Goal: Complete application form

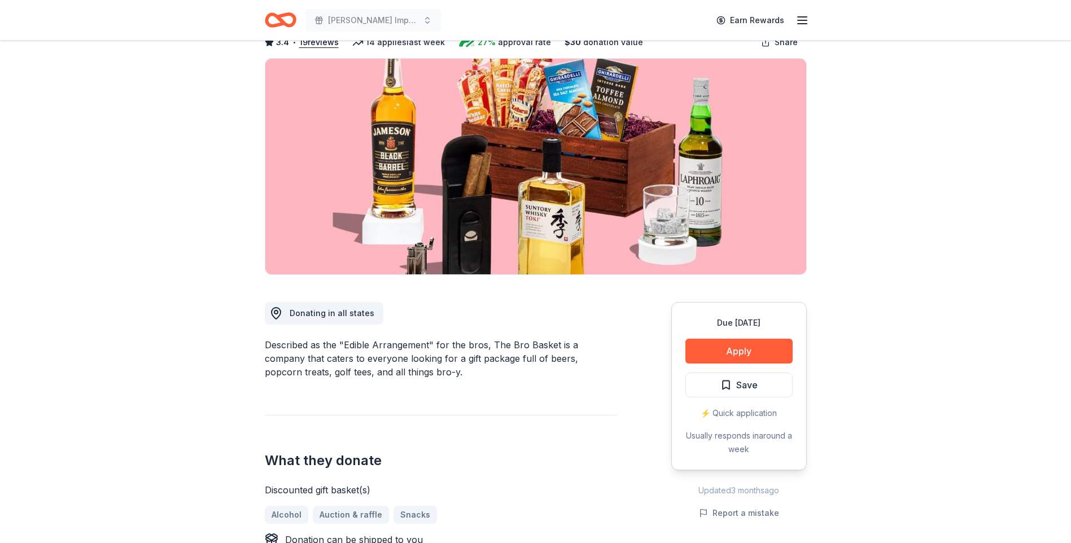
scroll to position [169, 0]
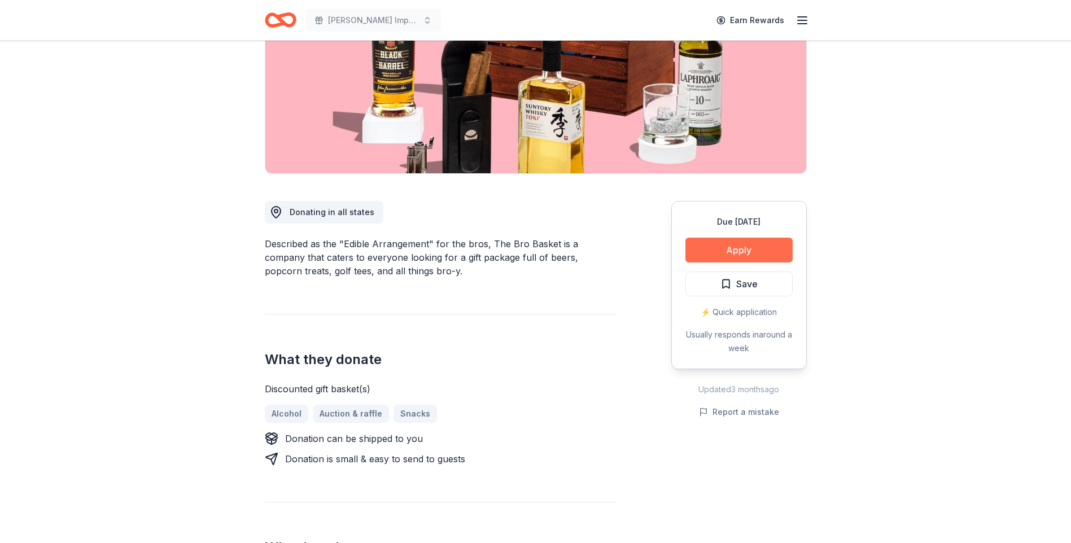
click at [729, 249] on button "Apply" at bounding box center [739, 250] width 107 height 25
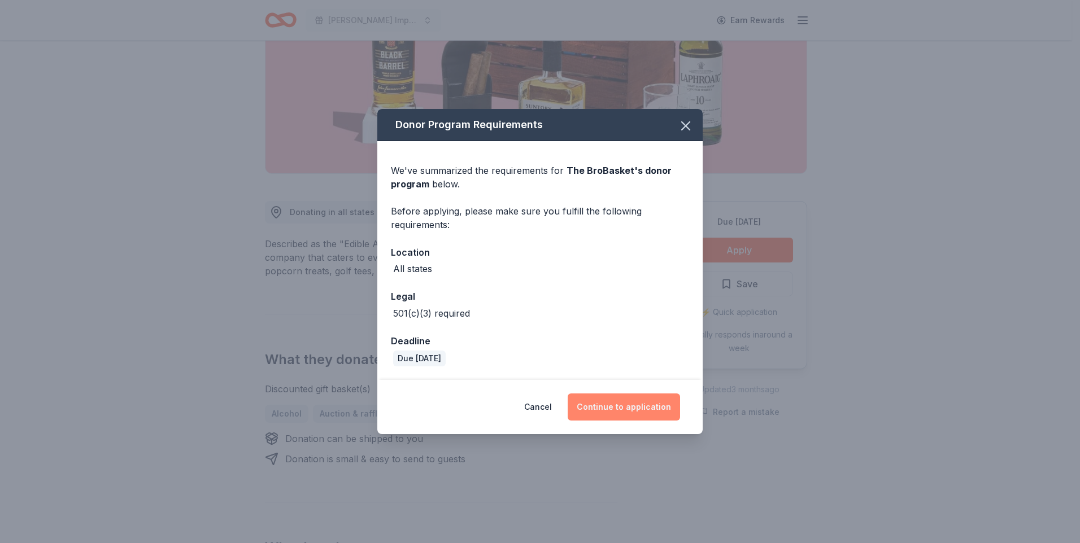
click at [628, 402] on button "Continue to application" at bounding box center [624, 407] width 112 height 27
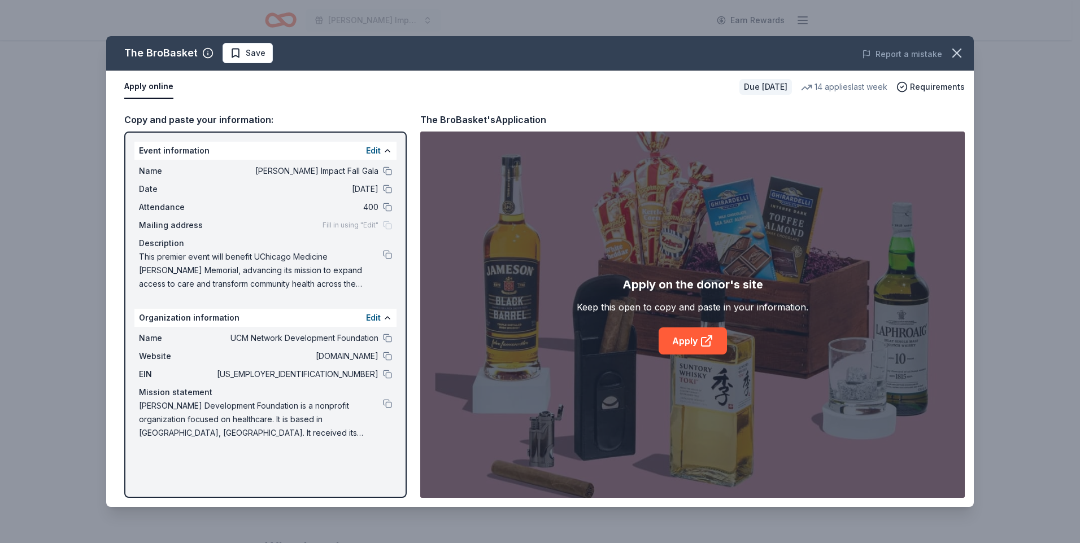
drag, startPoint x: 243, startPoint y: 536, endPoint x: 244, endPoint y: 543, distance: 6.9
click at [244, 540] on div "The BroBasket Save Report a mistake Apply online Due in 51 days 14 applies last…" at bounding box center [540, 271] width 1080 height 543
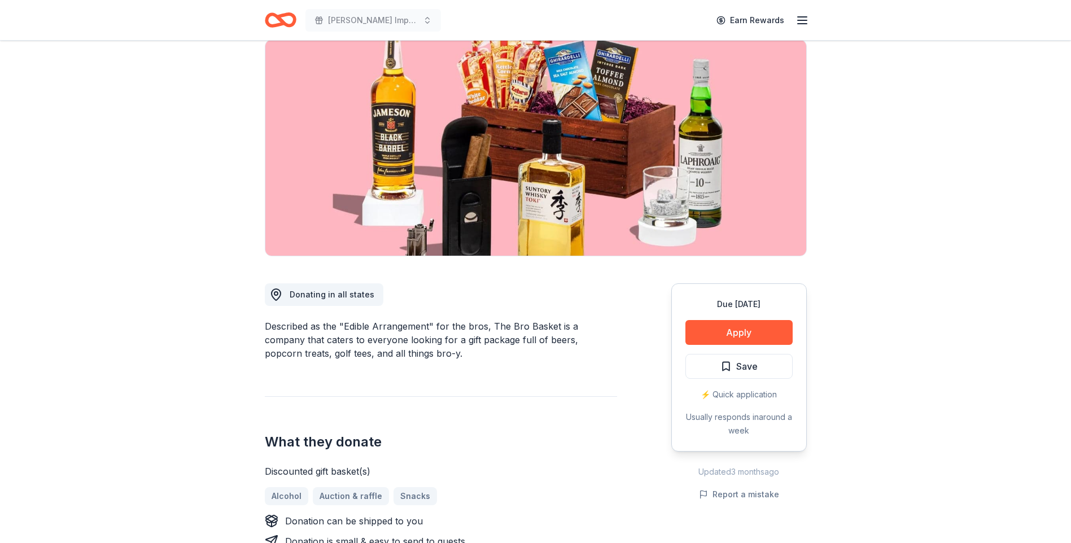
scroll to position [0, 0]
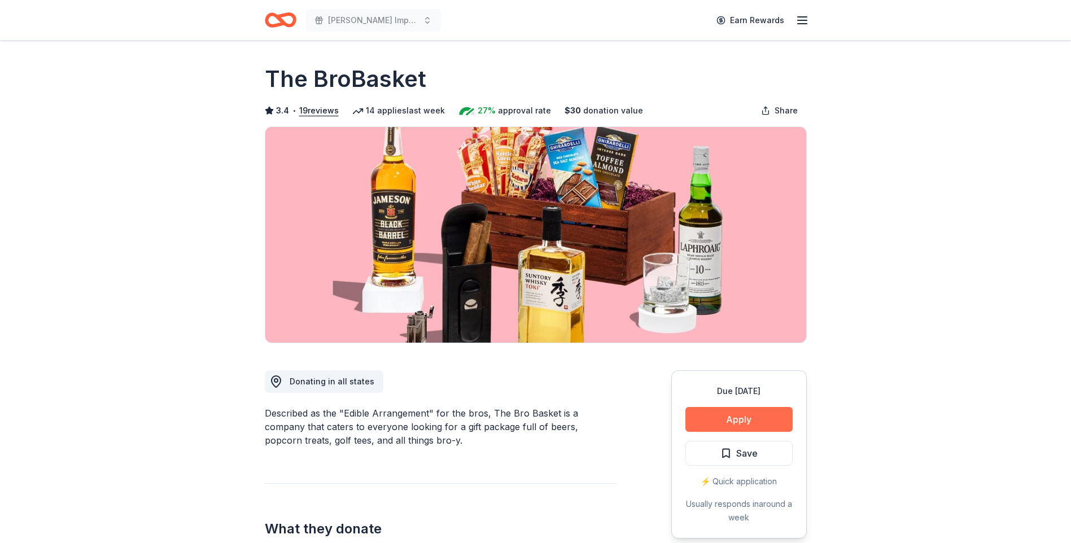
click at [753, 412] on button "Apply" at bounding box center [739, 419] width 107 height 25
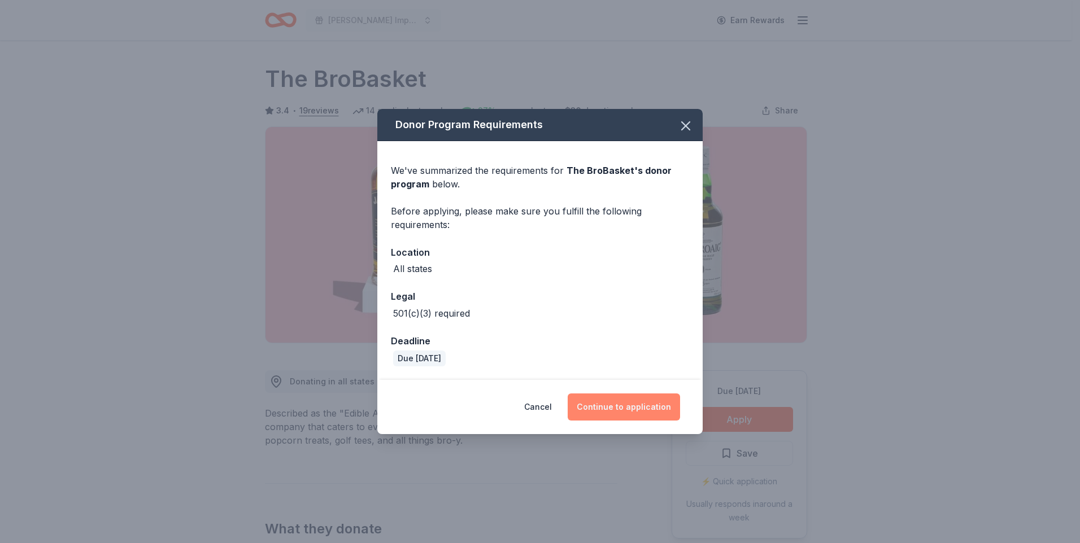
click at [661, 402] on button "Continue to application" at bounding box center [624, 407] width 112 height 27
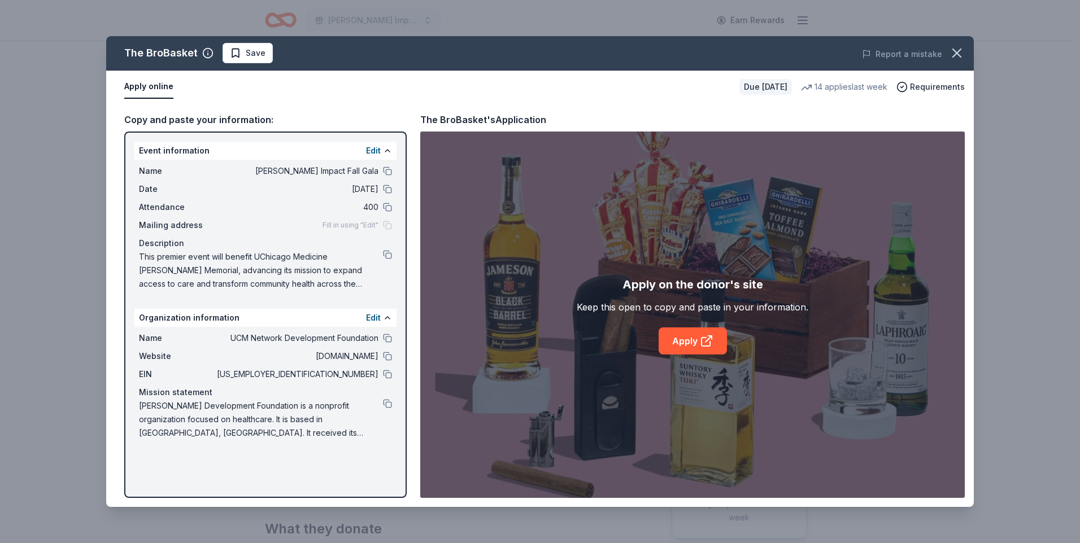
click at [755, 89] on div "Due in 51 days" at bounding box center [765, 87] width 53 height 16
click at [931, 82] on span "Requirements" at bounding box center [937, 87] width 55 height 14
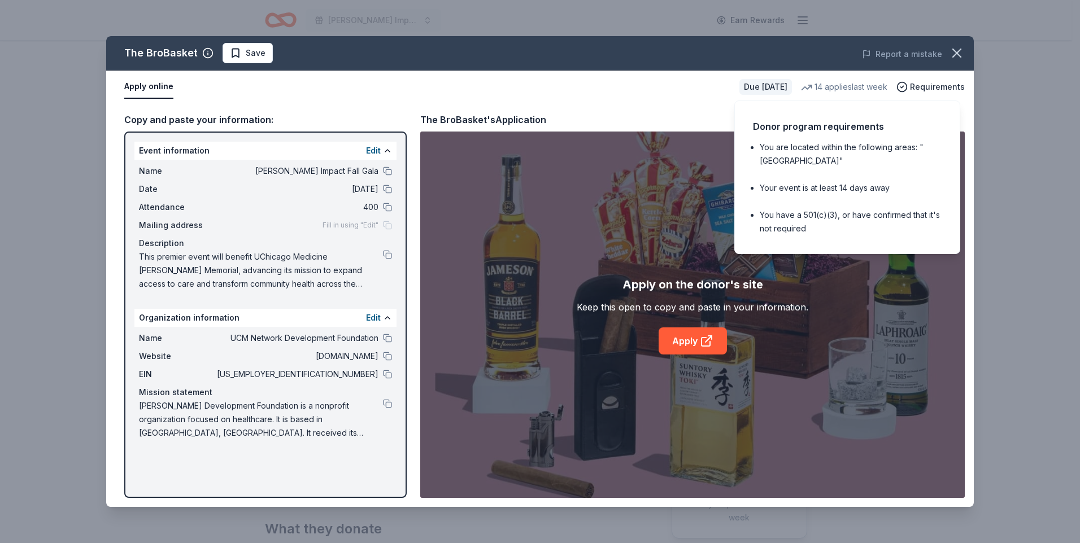
click at [886, 81] on div "14 applies last week" at bounding box center [844, 87] width 86 height 14
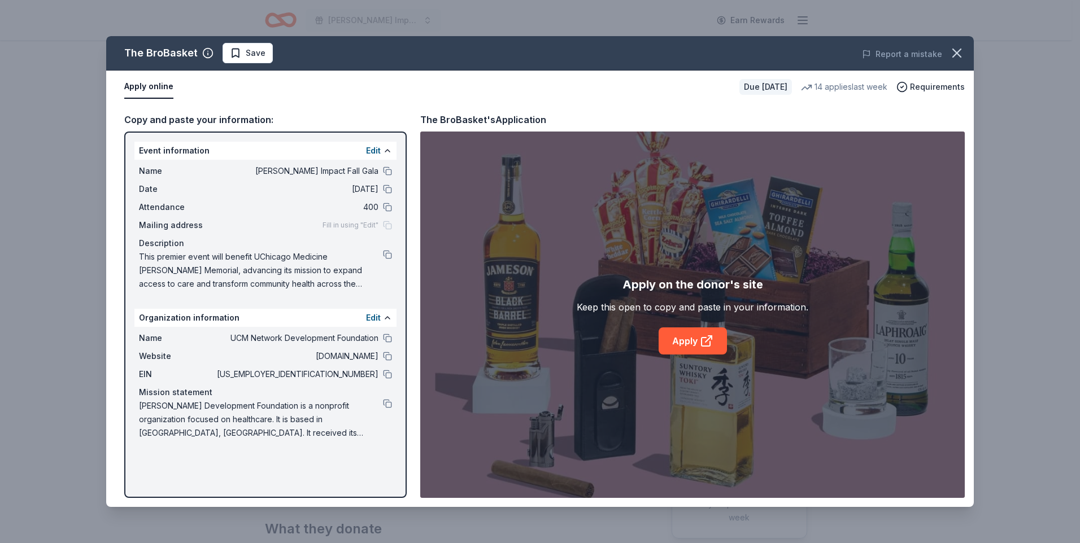
click at [886, 81] on div "14 applies last week" at bounding box center [844, 87] width 86 height 14
click at [963, 60] on icon "button" at bounding box center [957, 53] width 16 height 16
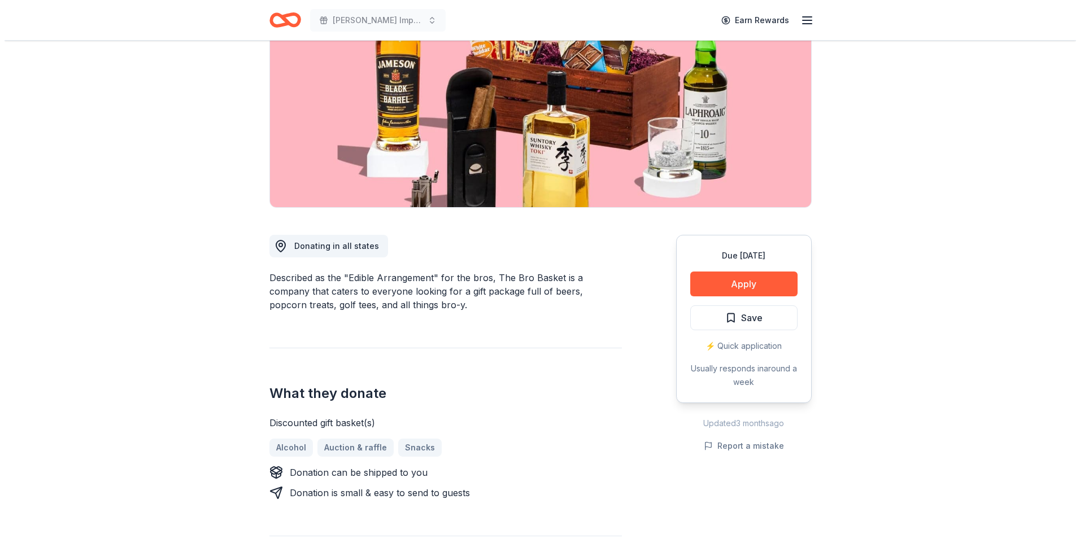
scroll to position [169, 0]
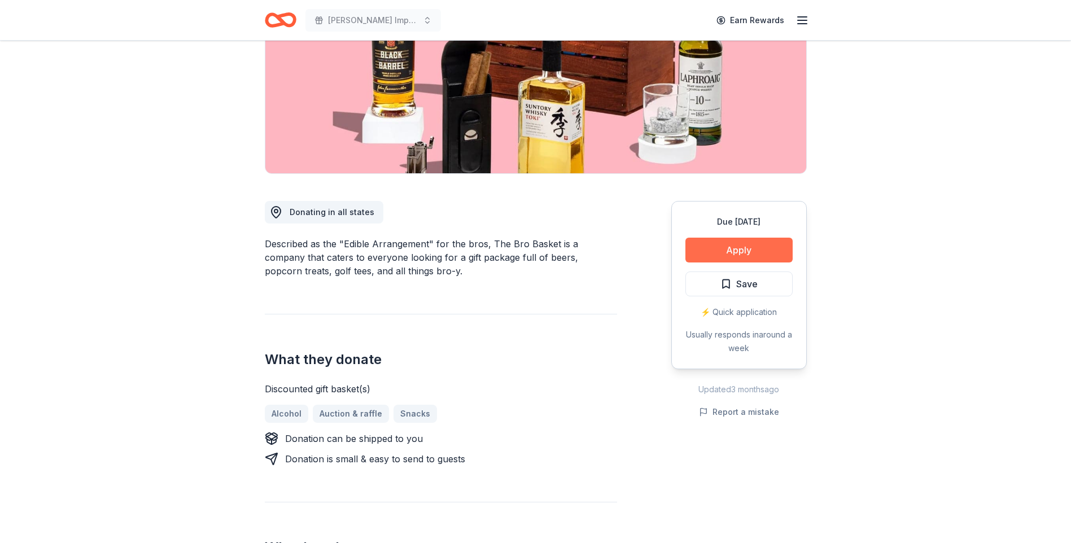
click at [722, 251] on button "Apply" at bounding box center [739, 250] width 107 height 25
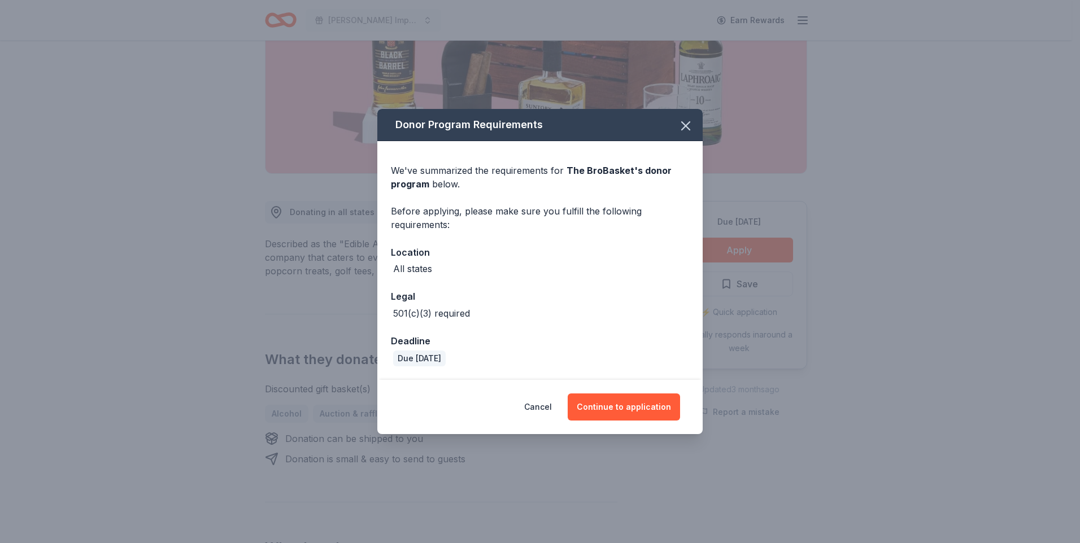
click at [639, 422] on div "Cancel Continue to application" at bounding box center [539, 407] width 325 height 54
click at [640, 412] on button "Continue to application" at bounding box center [624, 407] width 112 height 27
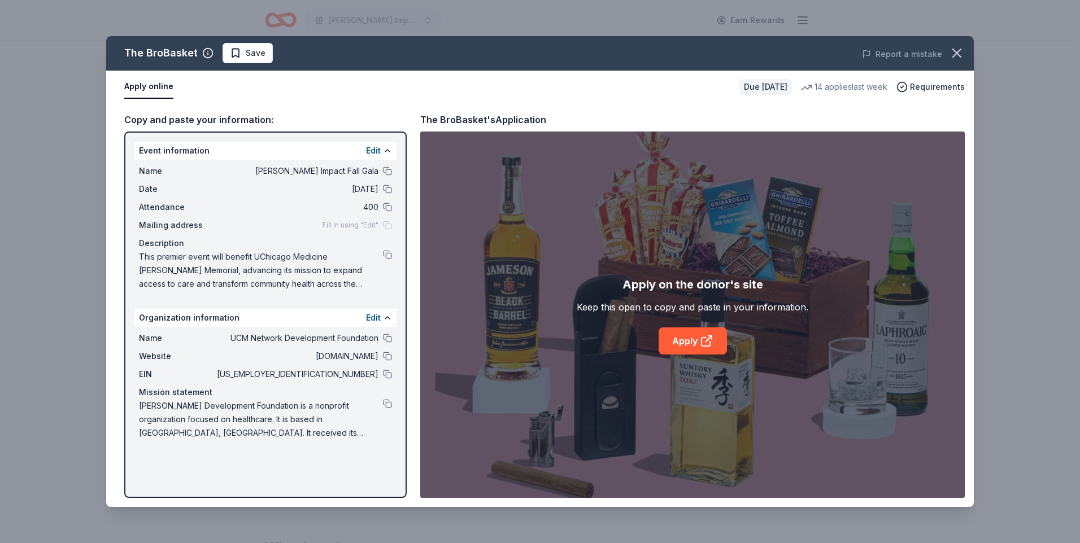
click at [657, 329] on div "Apply on the donor's site Keep this open to copy and paste in your information.…" at bounding box center [693, 315] width 232 height 79
click at [694, 333] on link "Apply" at bounding box center [693, 341] width 68 height 27
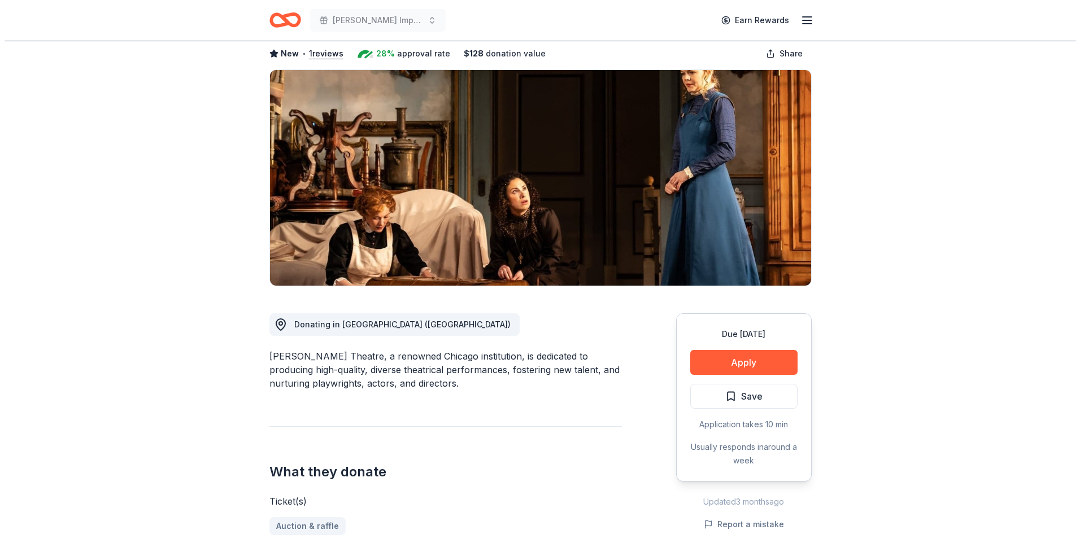
scroll to position [56, 0]
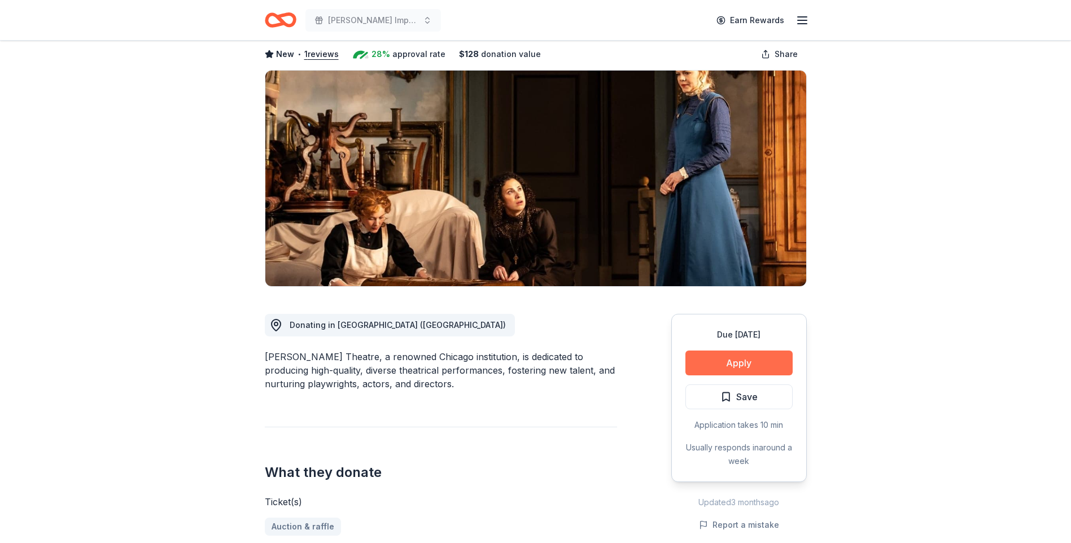
click at [732, 373] on button "Apply" at bounding box center [739, 363] width 107 height 25
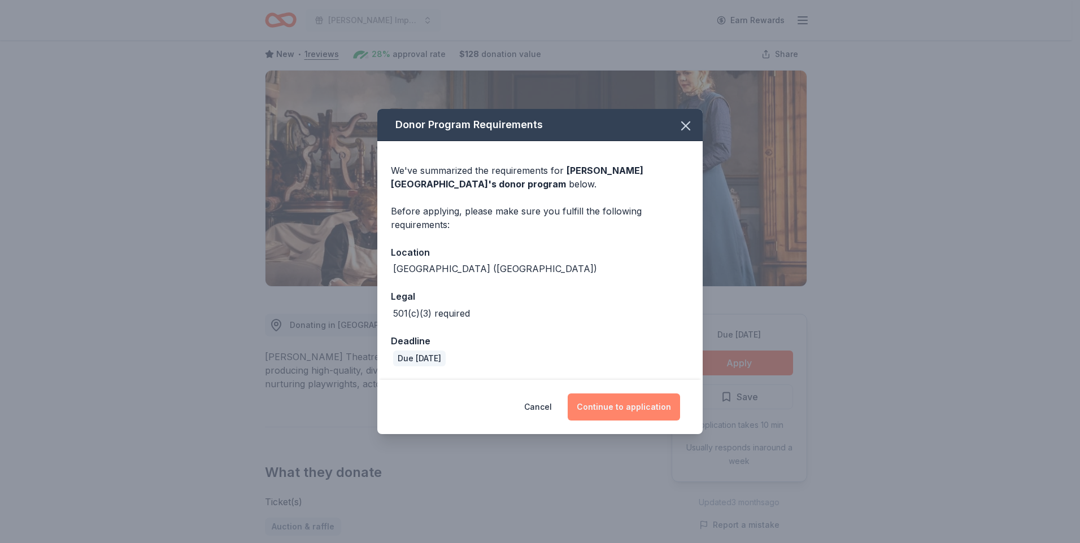
click at [645, 413] on button "Continue to application" at bounding box center [624, 407] width 112 height 27
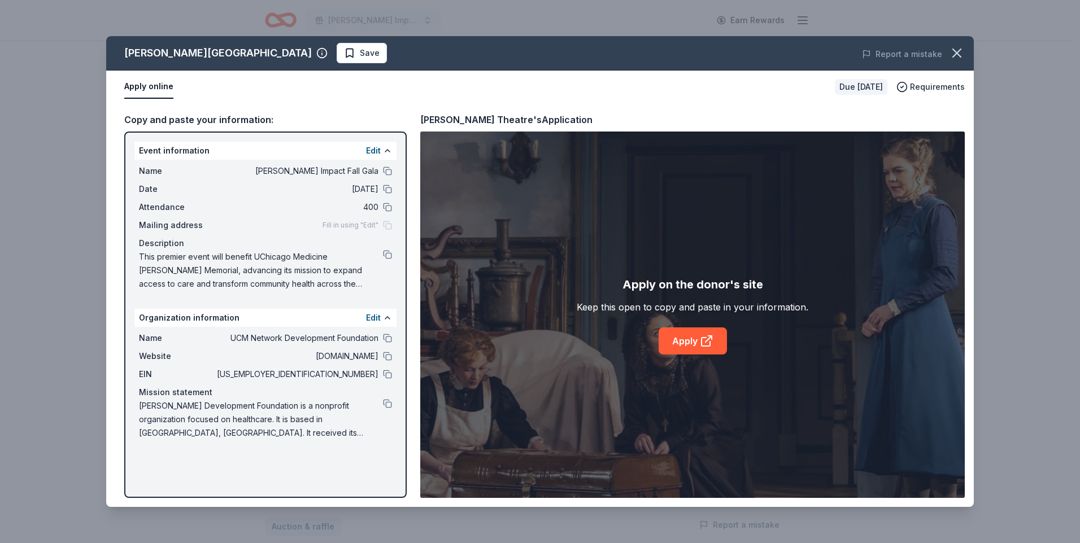
click at [688, 322] on div "Apply on the donor's site Keep this open to copy and paste in your information.…" at bounding box center [693, 315] width 232 height 79
click at [686, 346] on link "Apply" at bounding box center [693, 341] width 68 height 27
